Goal: Task Accomplishment & Management: Manage account settings

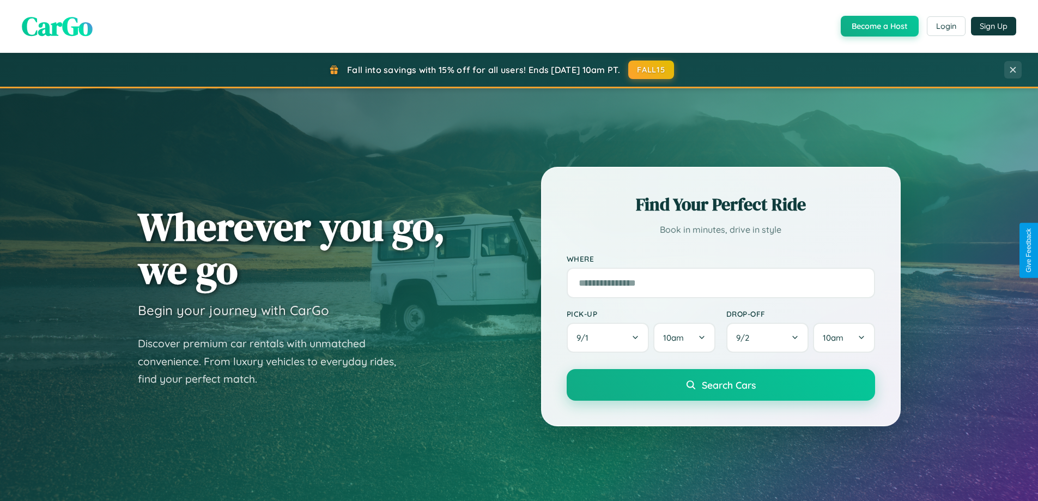
scroll to position [2097, 0]
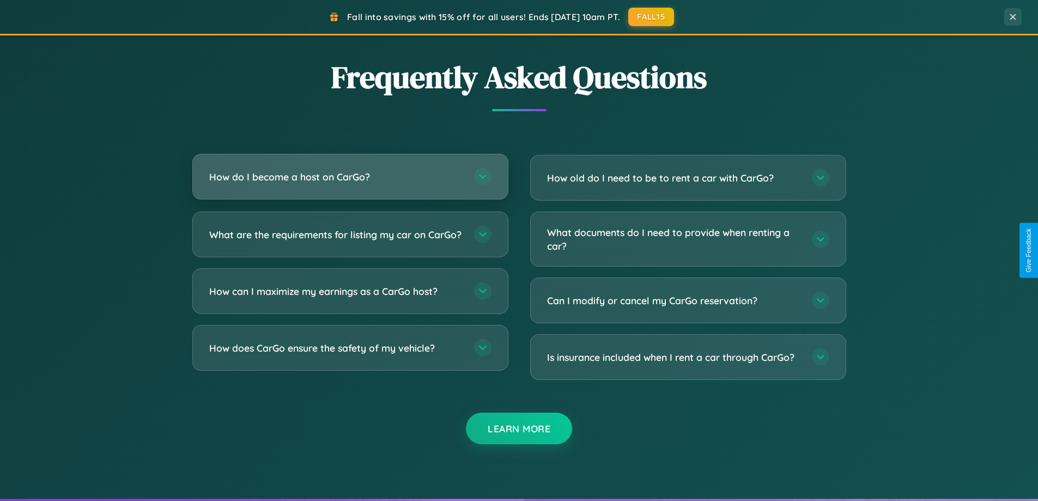
click at [350, 177] on h3 "How do I become a host on CarGo?" at bounding box center [336, 177] width 254 height 14
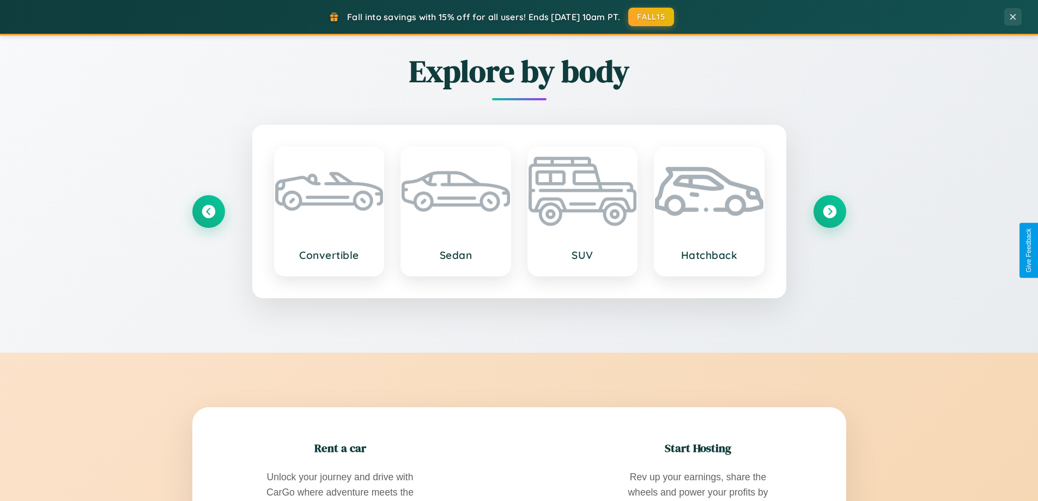
scroll to position [1277, 0]
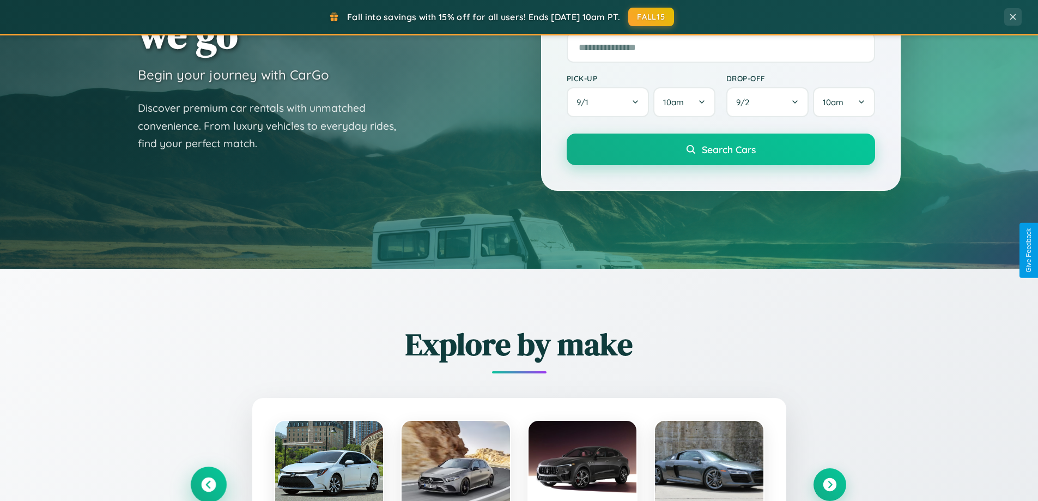
click at [208, 483] on icon at bounding box center [208, 485] width 18 height 18
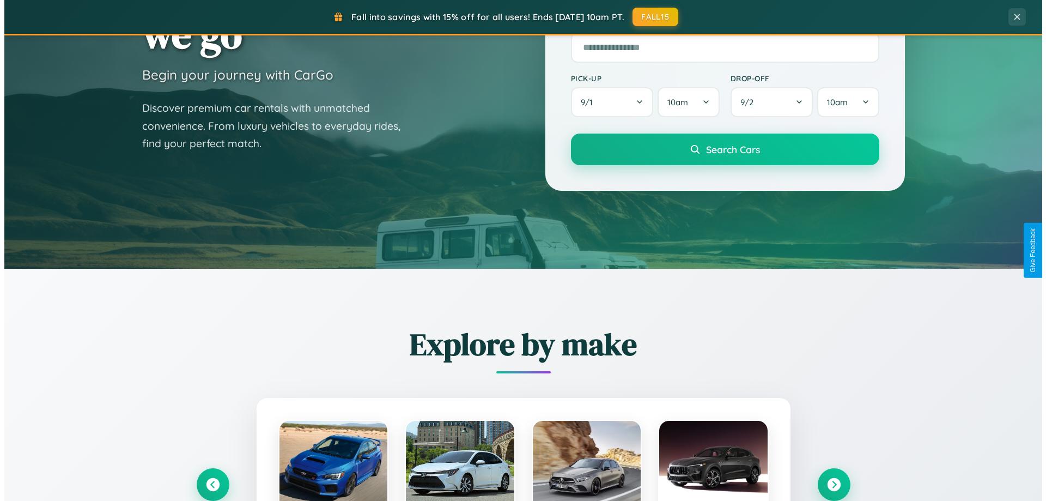
scroll to position [0, 0]
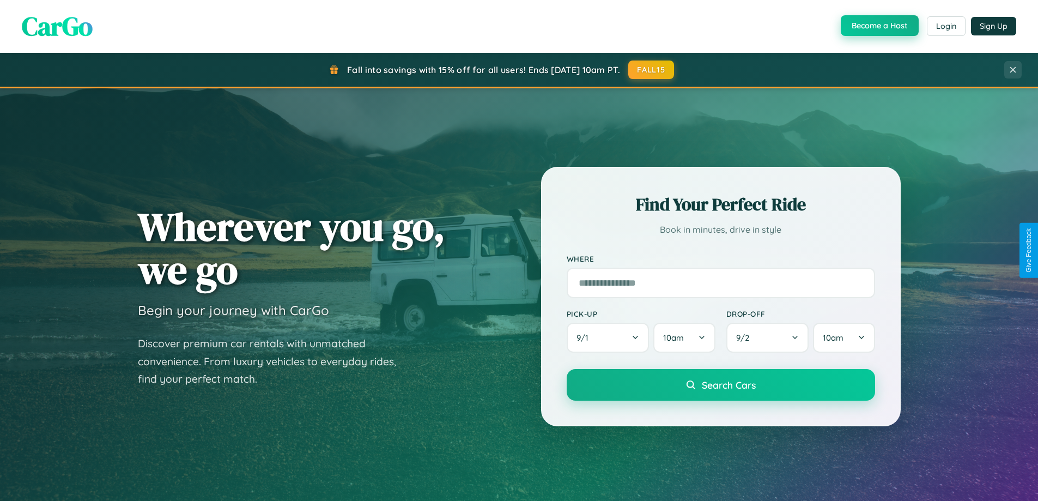
click at [878, 26] on button "Become a Host" at bounding box center [880, 25] width 78 height 21
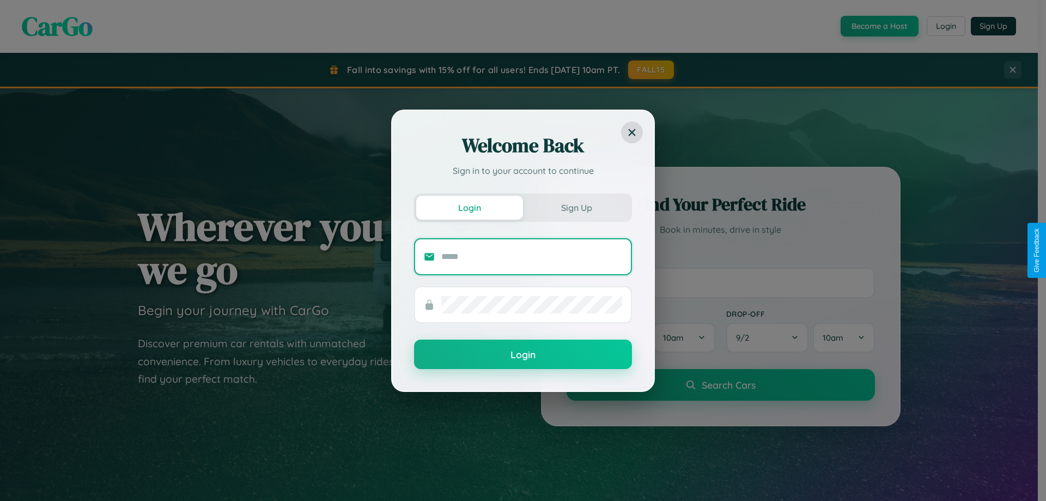
click at [532, 256] on input "text" at bounding box center [531, 256] width 181 height 17
type input "**********"
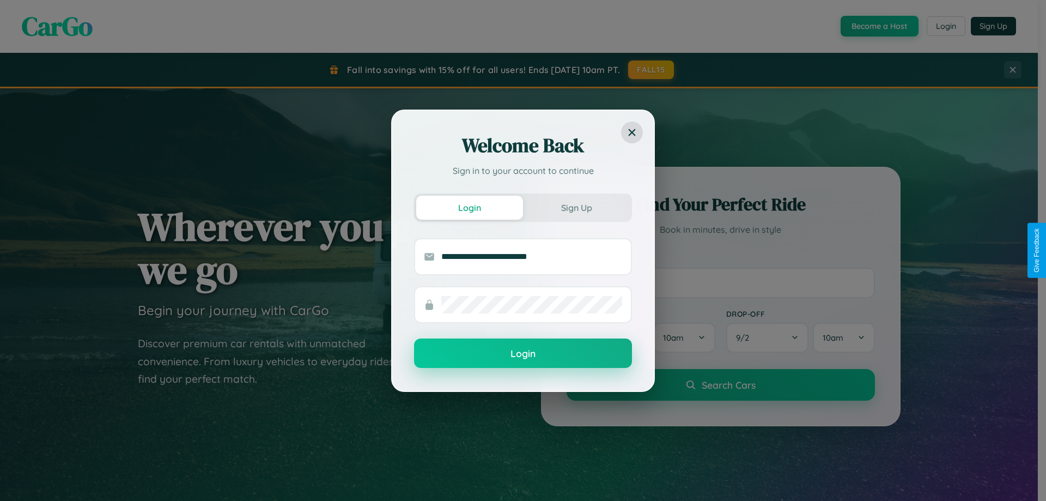
click at [523, 354] on button "Login" at bounding box center [523, 352] width 218 height 29
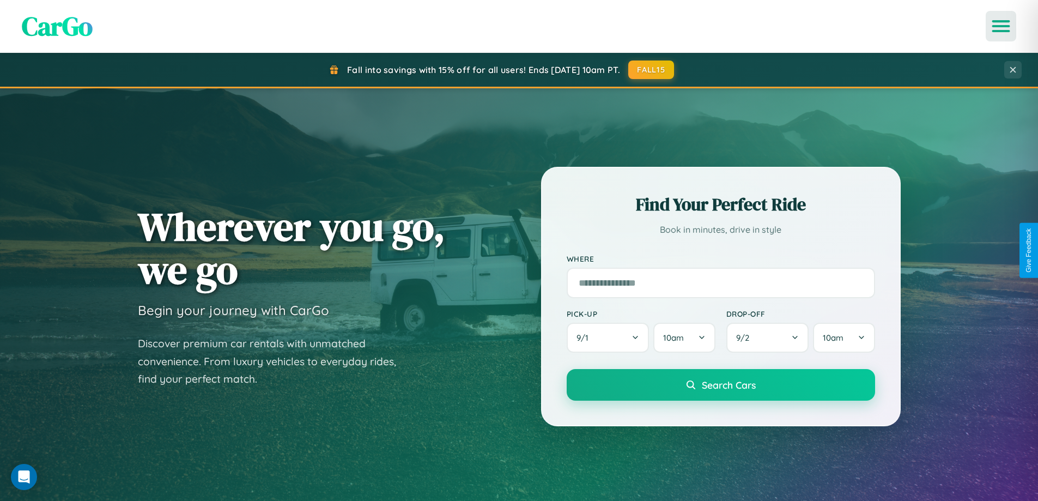
click at [1001, 26] on icon "Open menu" at bounding box center [1001, 26] width 16 height 10
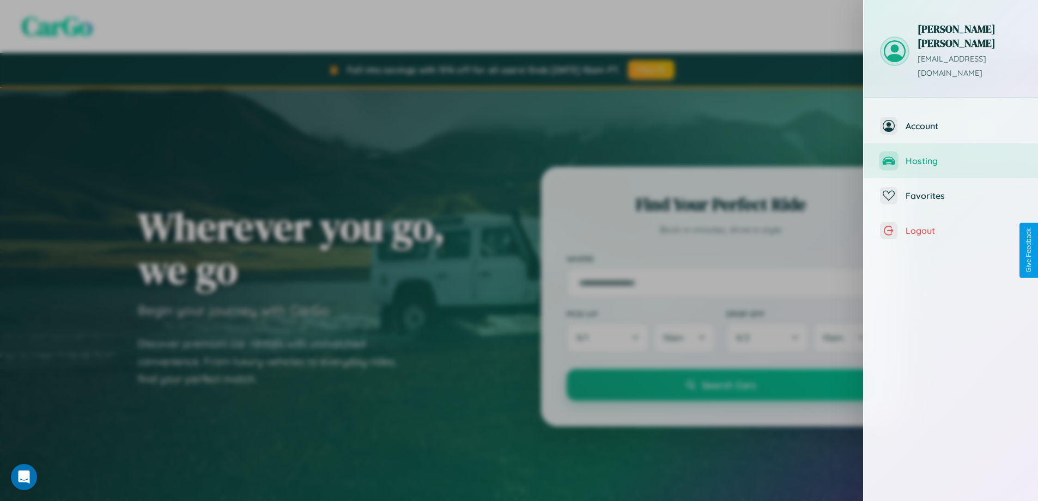
click at [951, 155] on span "Hosting" at bounding box center [964, 160] width 116 height 11
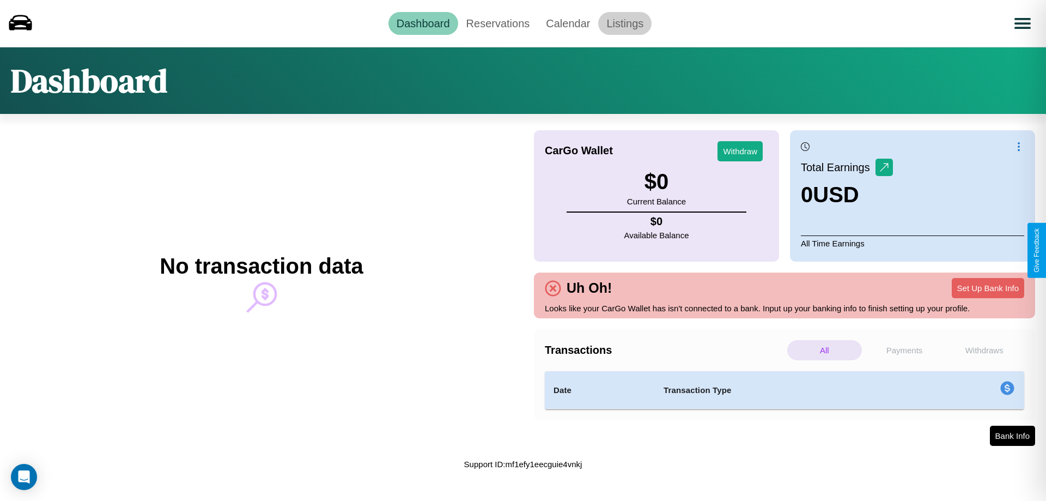
click at [625, 23] on link "Listings" at bounding box center [624, 23] width 53 height 23
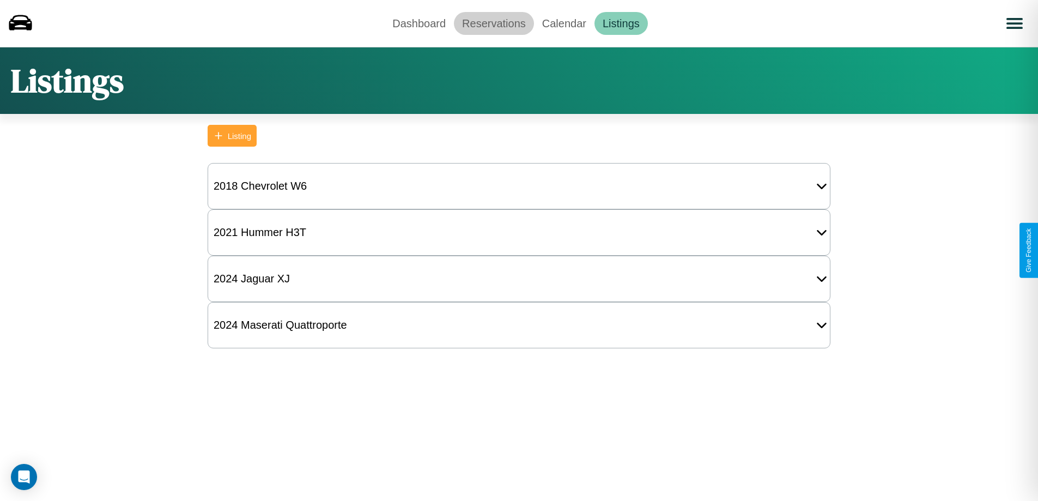
click at [494, 23] on link "Reservations" at bounding box center [494, 23] width 80 height 23
